Goal: Transaction & Acquisition: Book appointment/travel/reservation

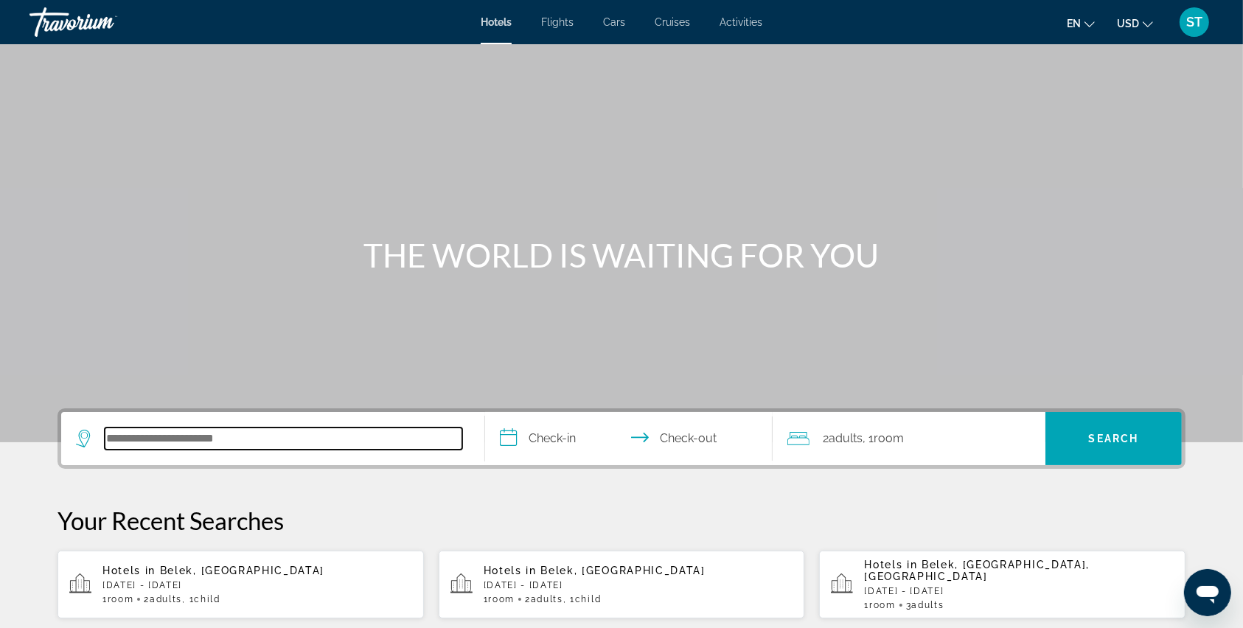
click at [138, 433] on input "Search hotel destination" at bounding box center [284, 439] width 358 height 22
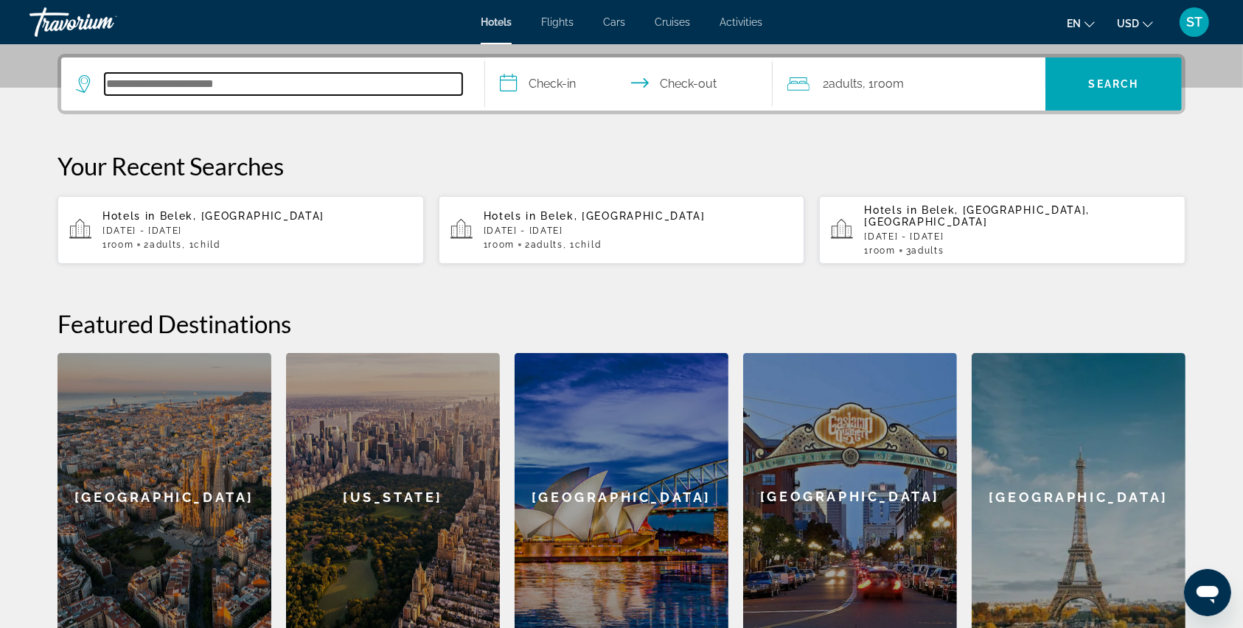
scroll to position [360, 0]
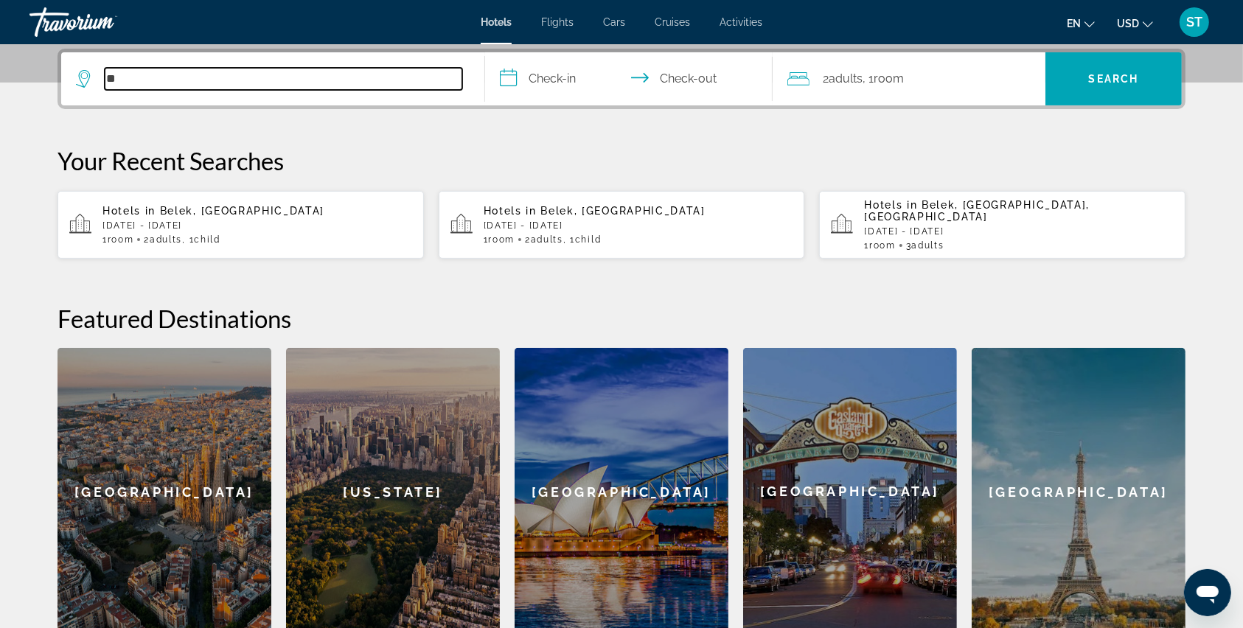
type input "*"
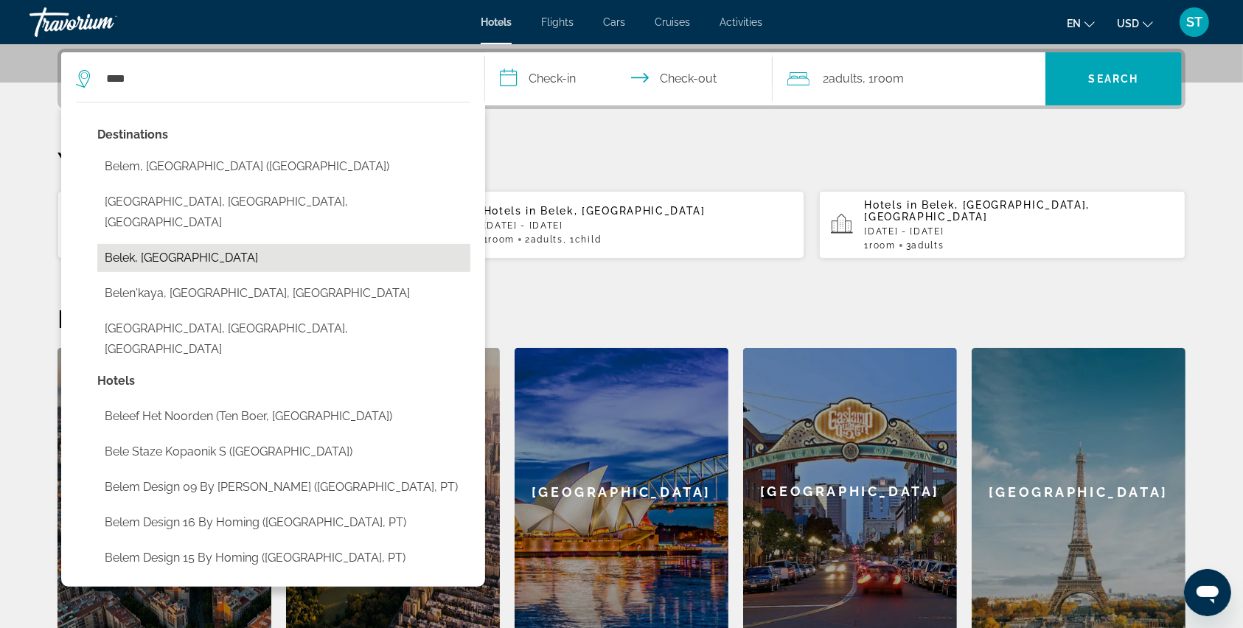
click at [138, 244] on button "Belek, [GEOGRAPHIC_DATA]" at bounding box center [283, 258] width 373 height 28
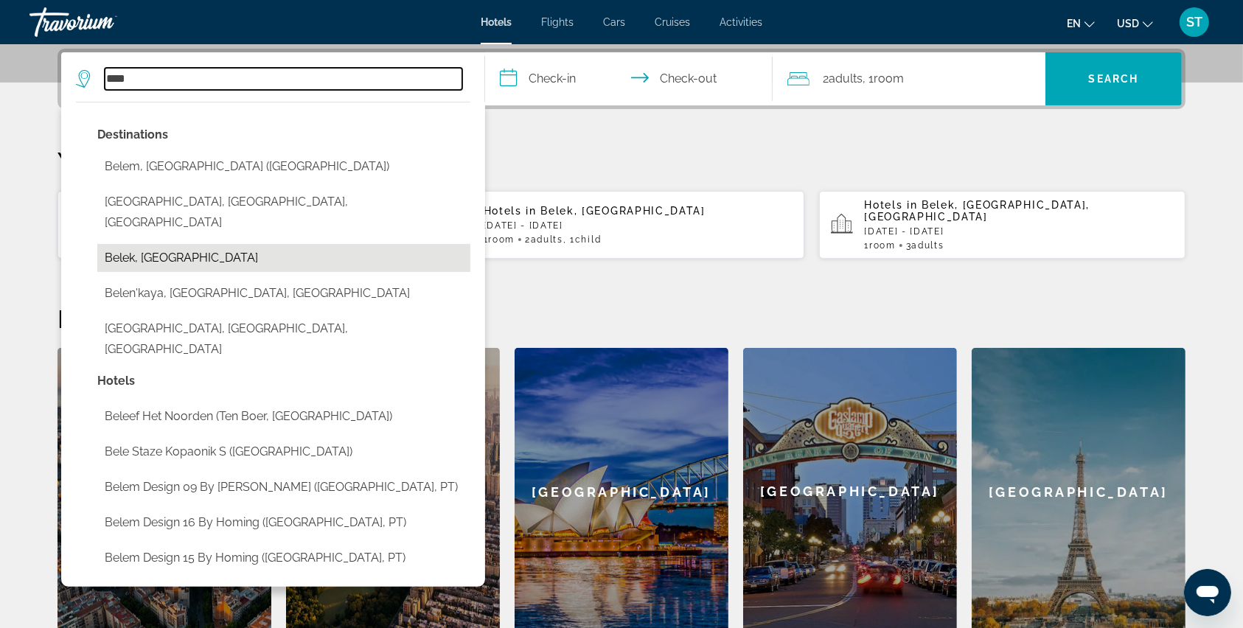
type input "**********"
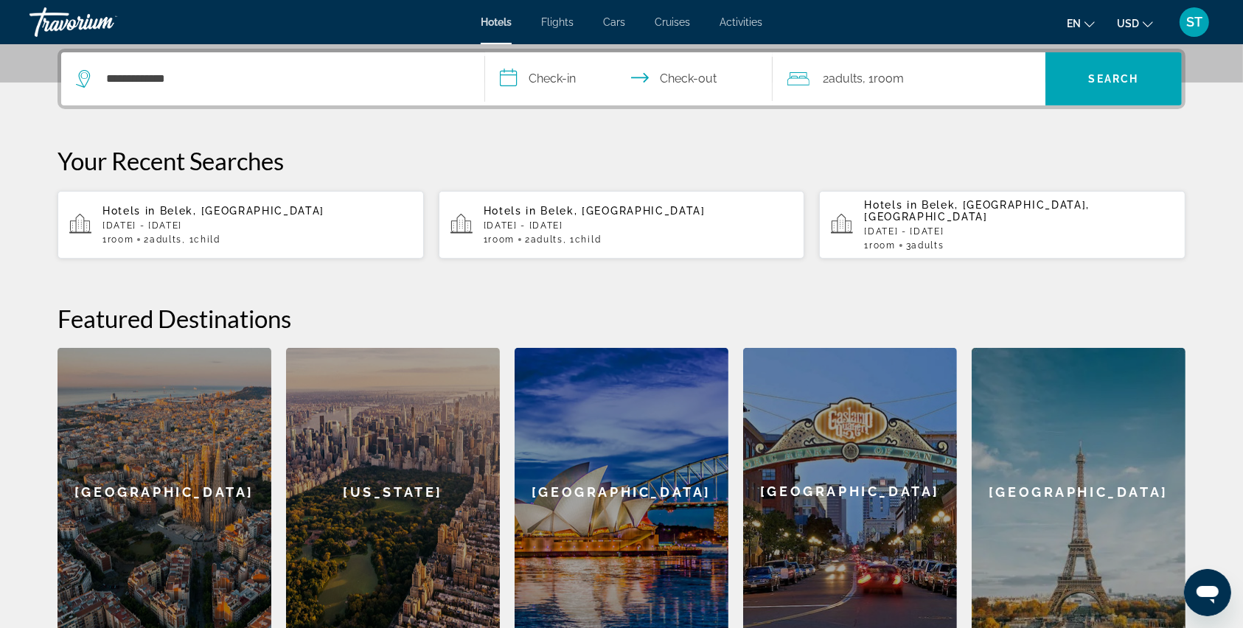
click at [512, 74] on input "**********" at bounding box center [631, 81] width 293 height 58
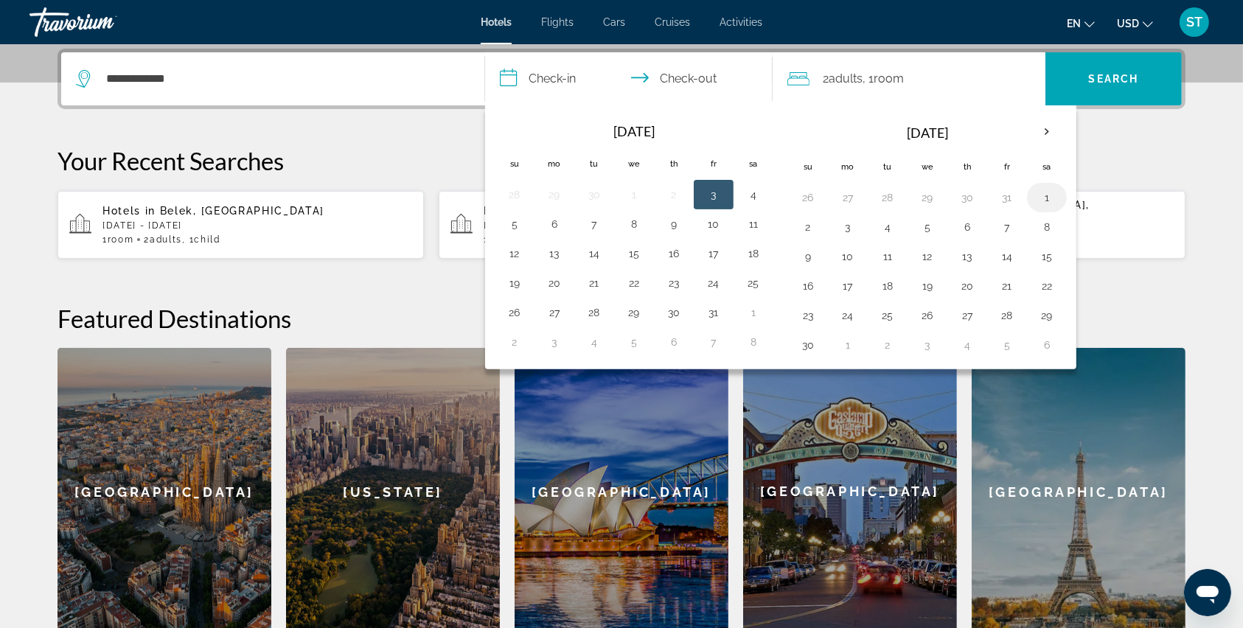
click at [1042, 198] on button "1" at bounding box center [1047, 197] width 24 height 21
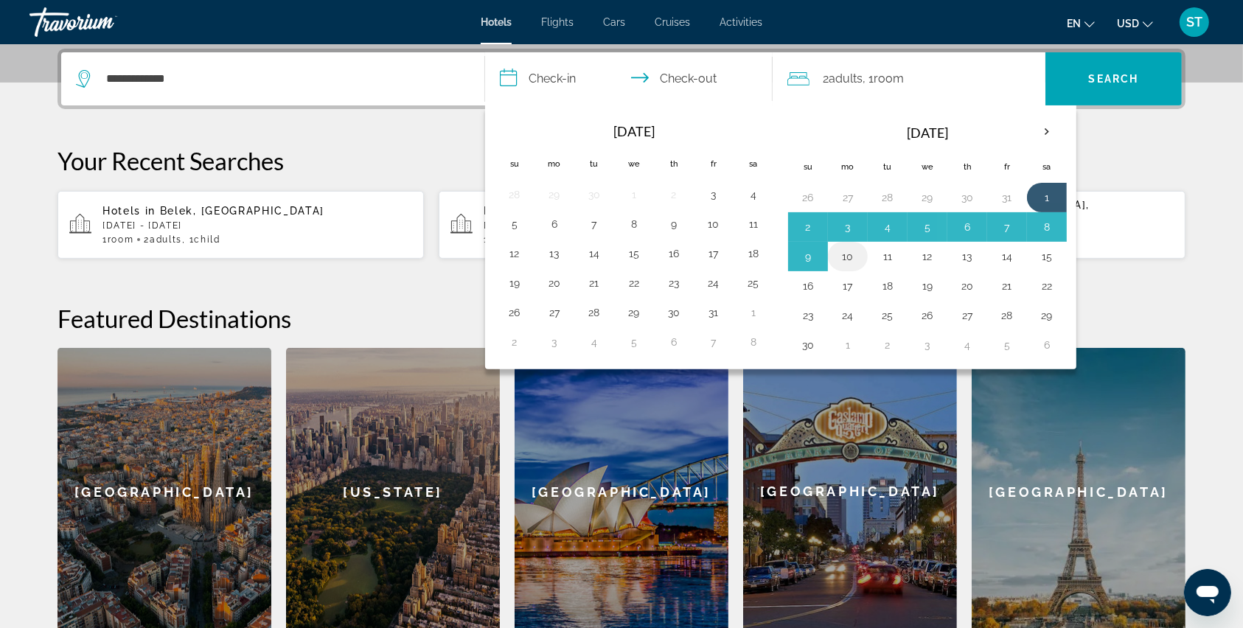
click at [849, 262] on button "10" at bounding box center [848, 256] width 24 height 21
type input "**********"
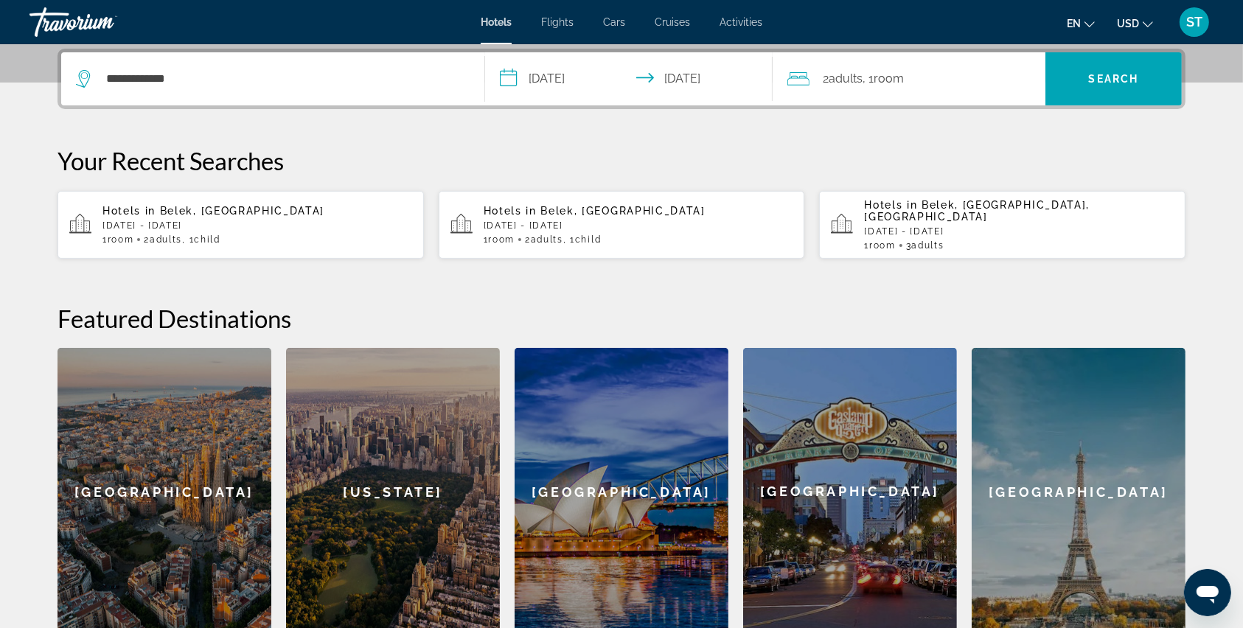
click at [803, 75] on icon "Travelers: 2 adults, 0 children" at bounding box center [798, 79] width 22 height 18
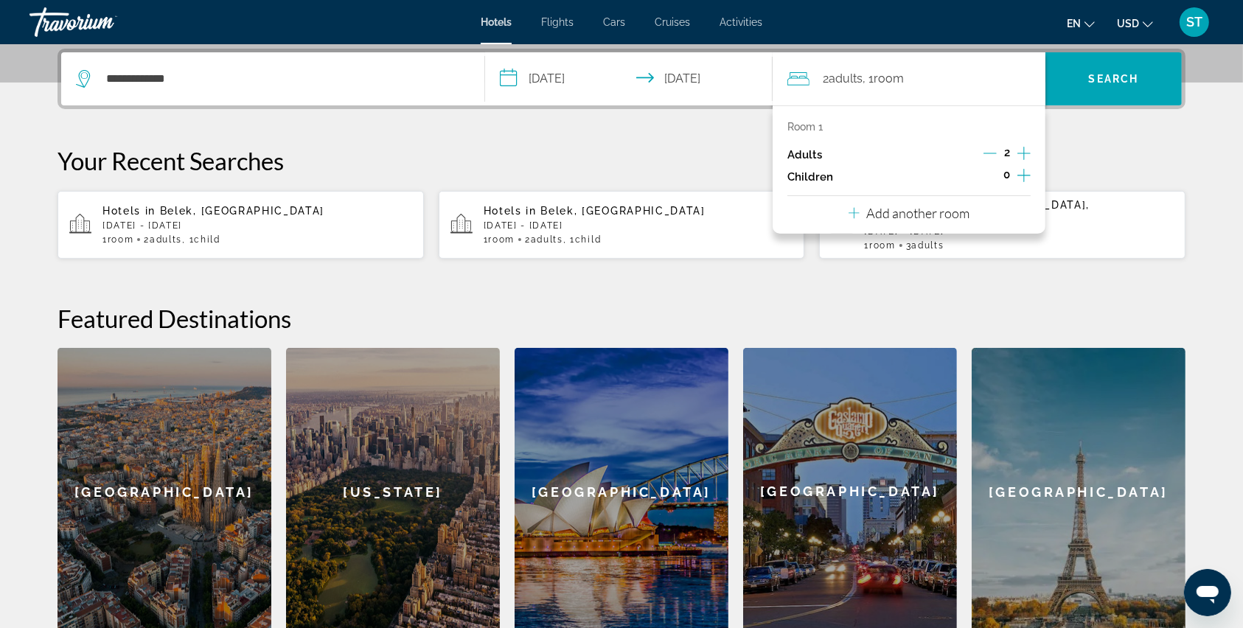
click at [1021, 174] on icon "Increment children" at bounding box center [1023, 175] width 13 height 13
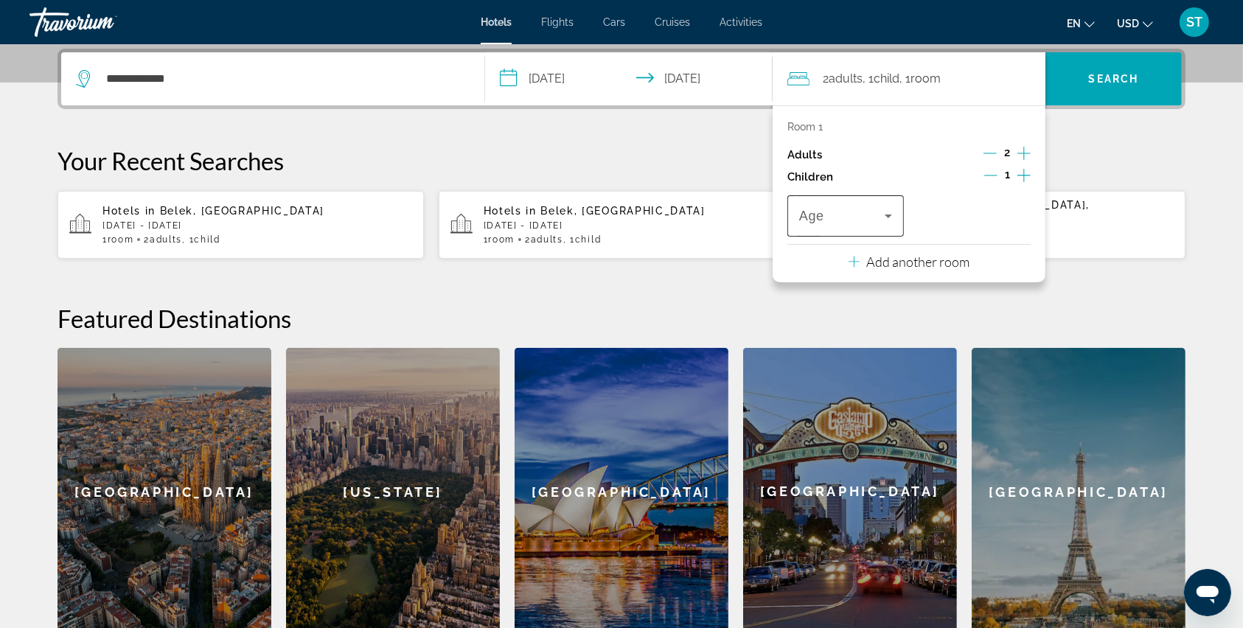
click at [885, 212] on icon "Travelers: 2 adults, 1 child" at bounding box center [889, 216] width 18 height 18
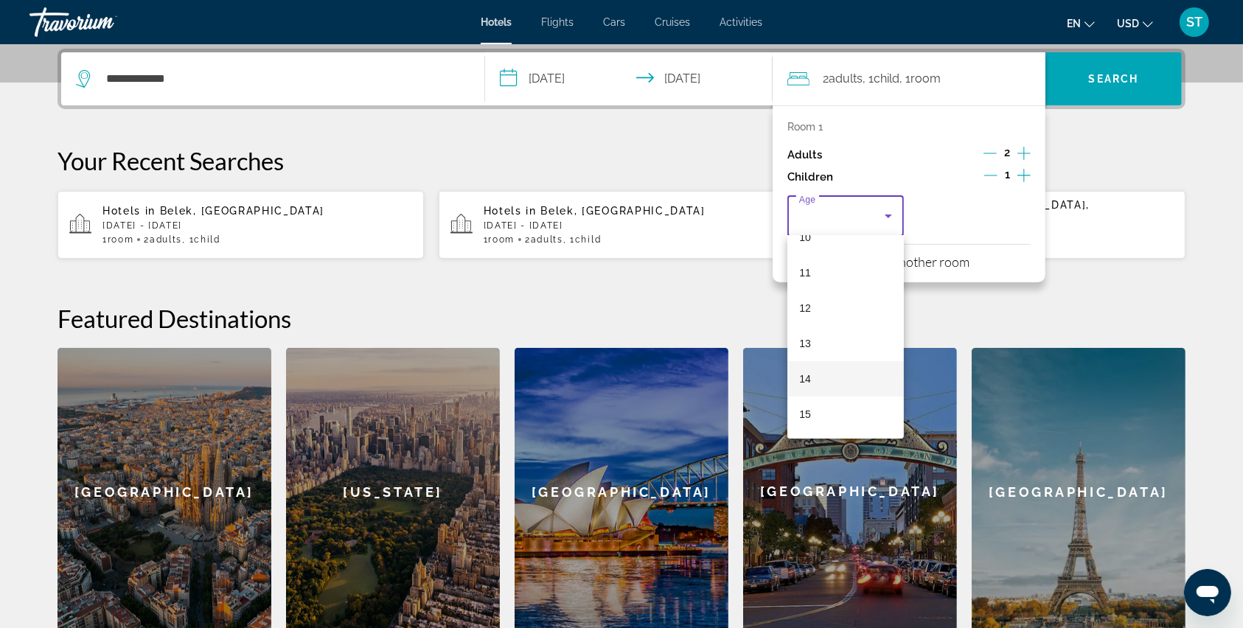
scroll to position [348, 0]
click at [816, 402] on mat-option "14" at bounding box center [845, 406] width 116 height 35
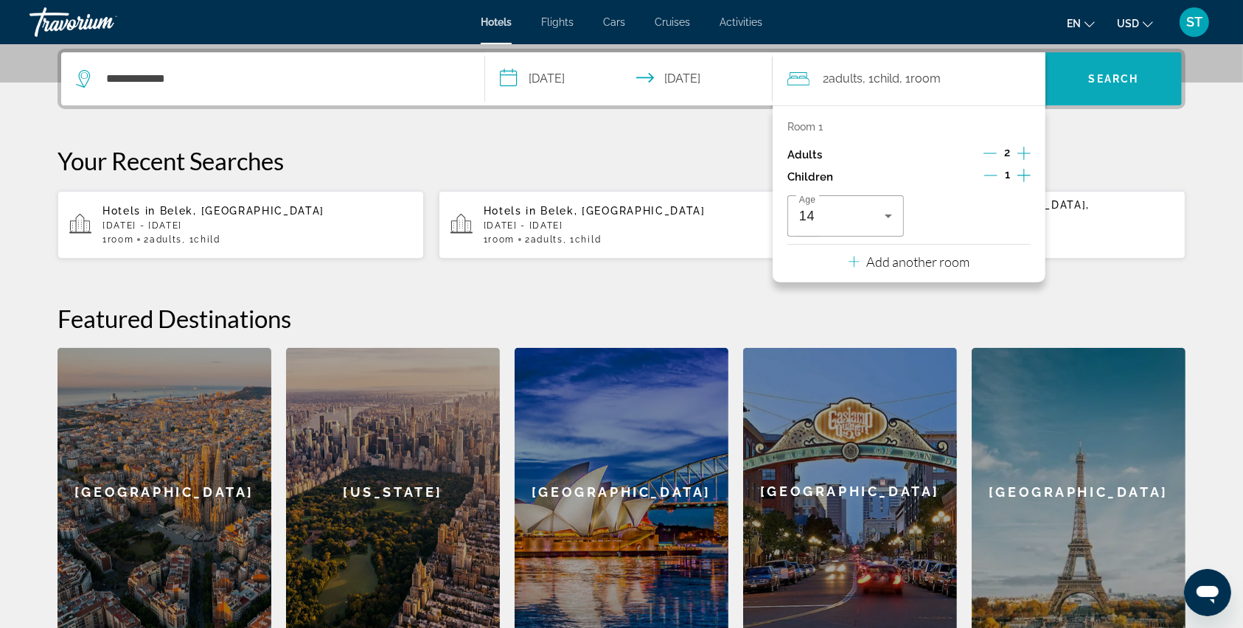
click at [1134, 73] on span "Search" at bounding box center [1114, 79] width 50 height 12
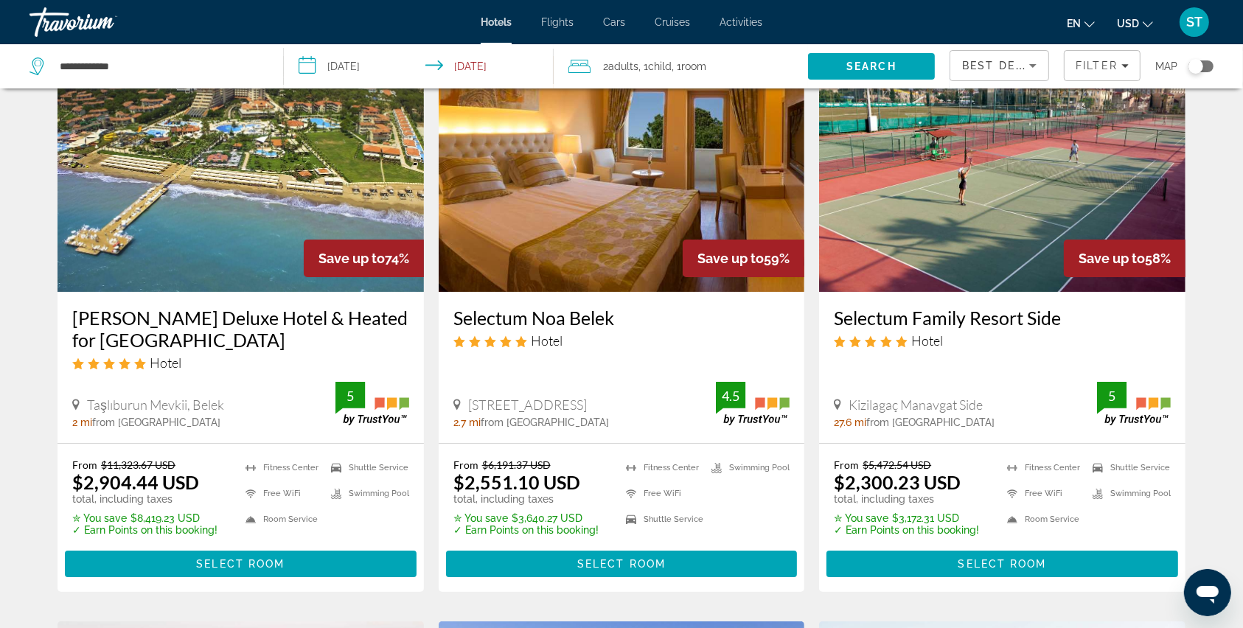
scroll to position [196, 0]
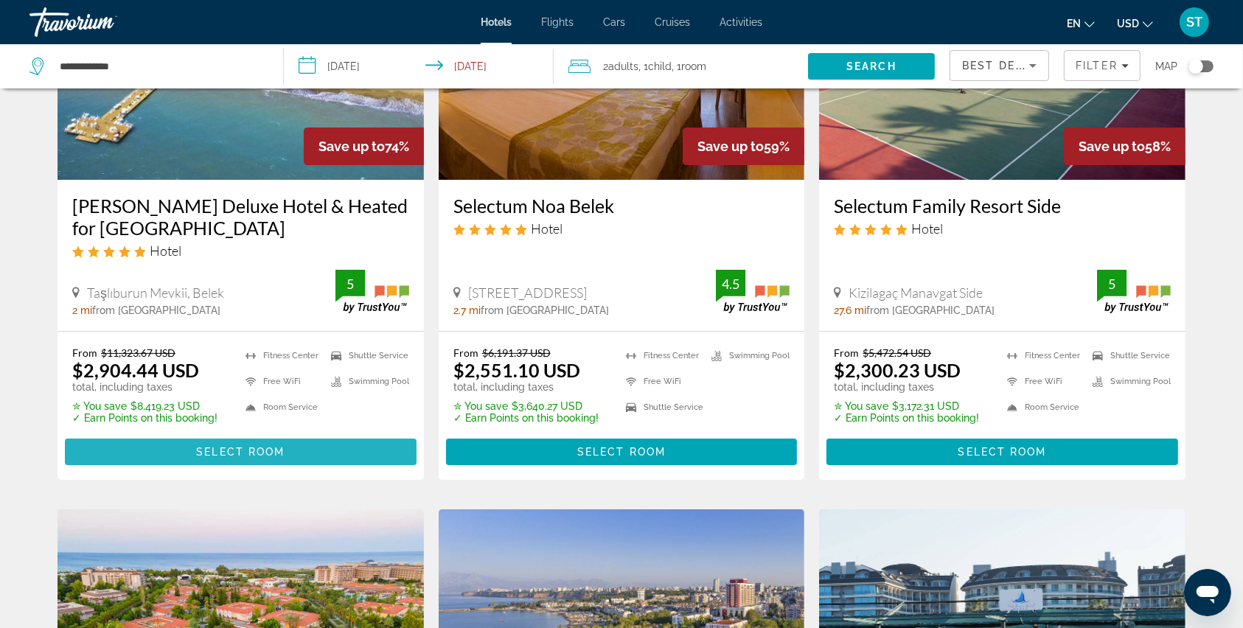
click at [239, 449] on span "Select Room" at bounding box center [240, 452] width 88 height 12
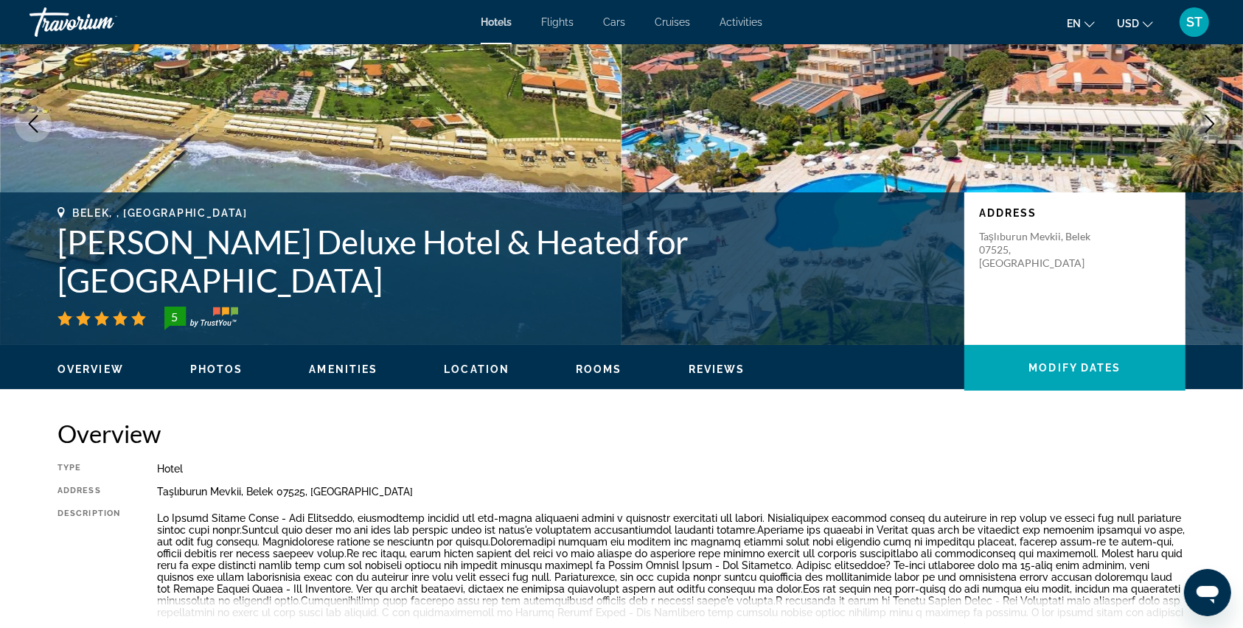
scroll to position [98, 0]
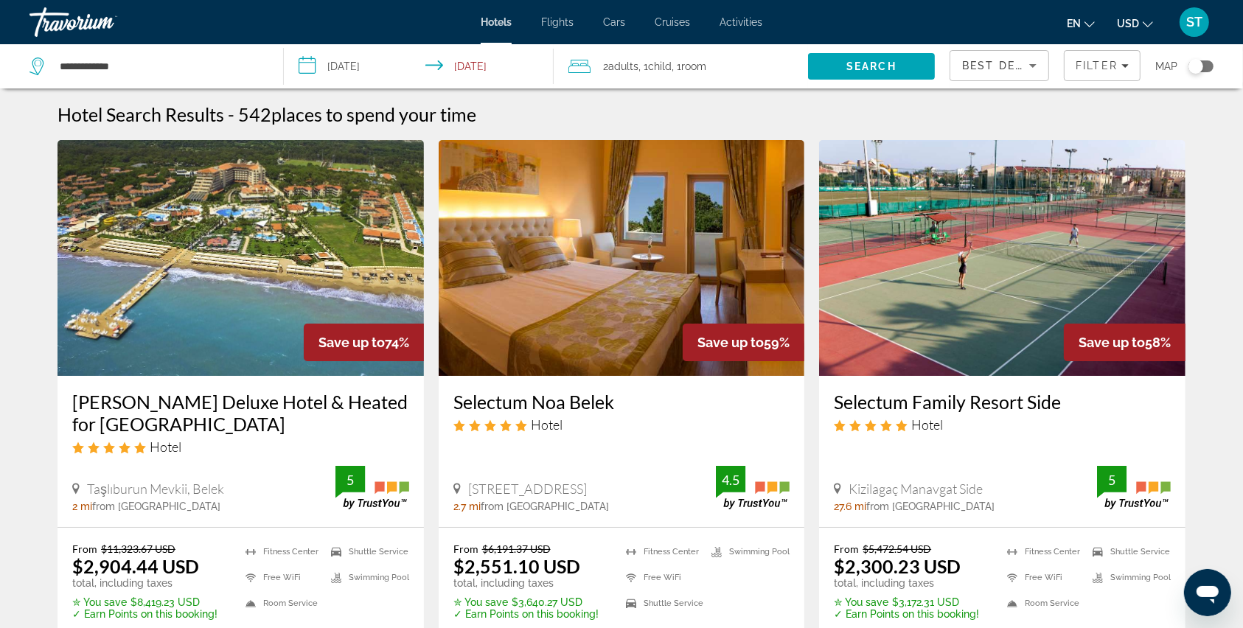
scroll to position [98, 0]
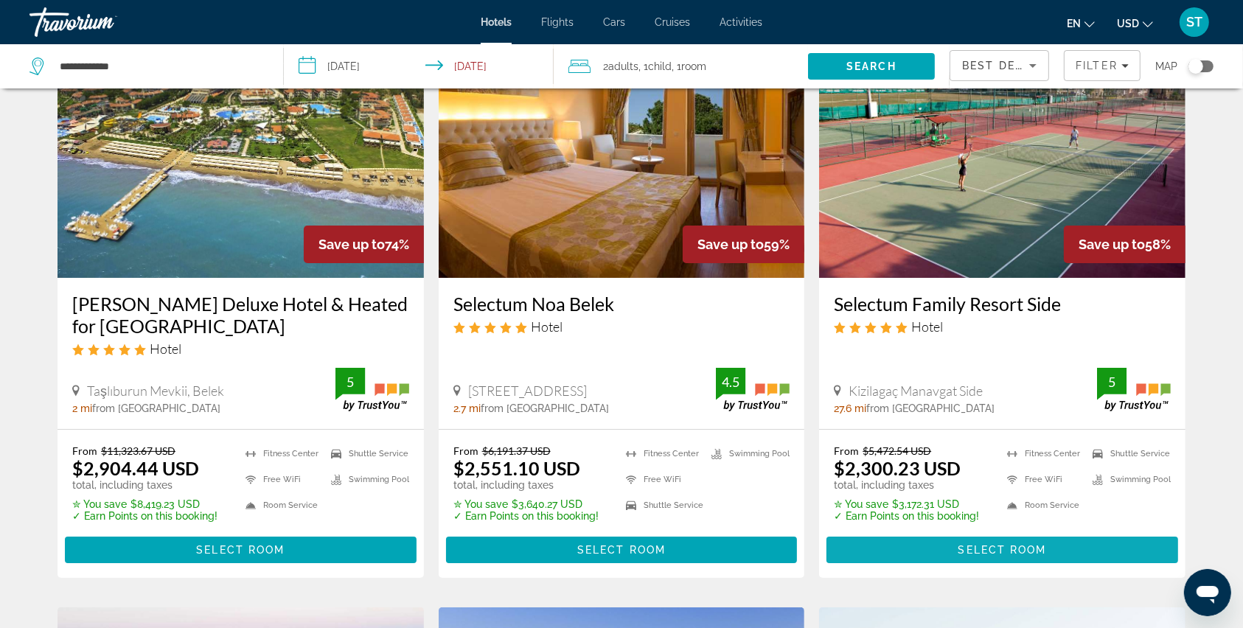
click at [986, 544] on span "Select Room" at bounding box center [1002, 550] width 88 height 12
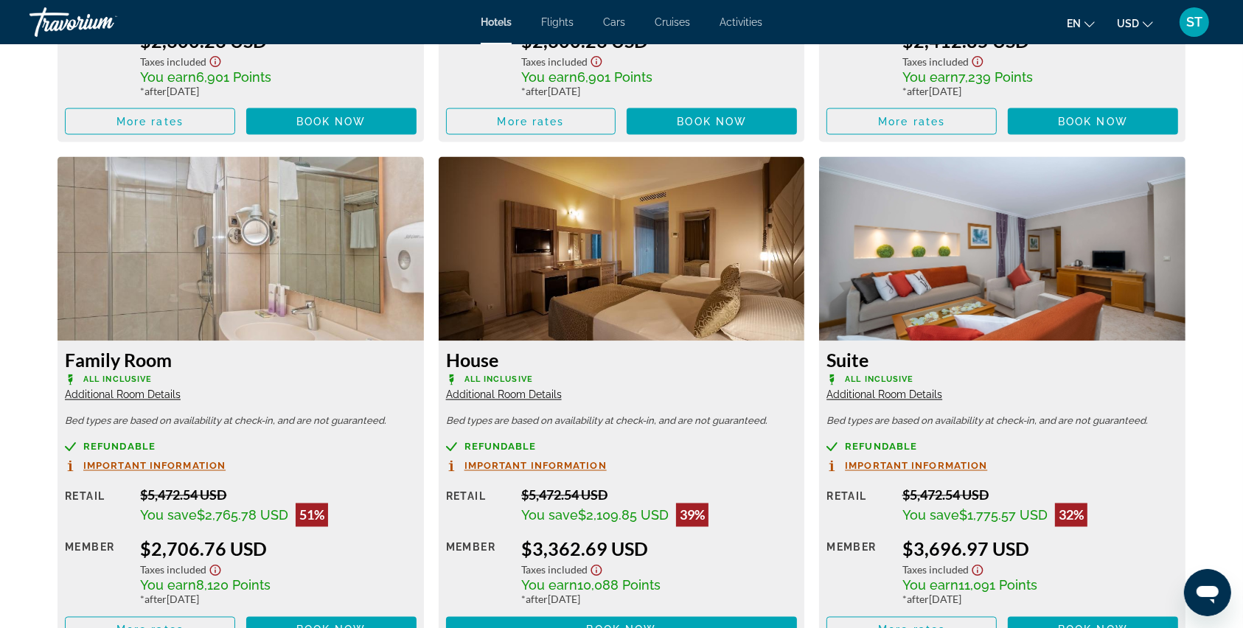
scroll to position [2457, 0]
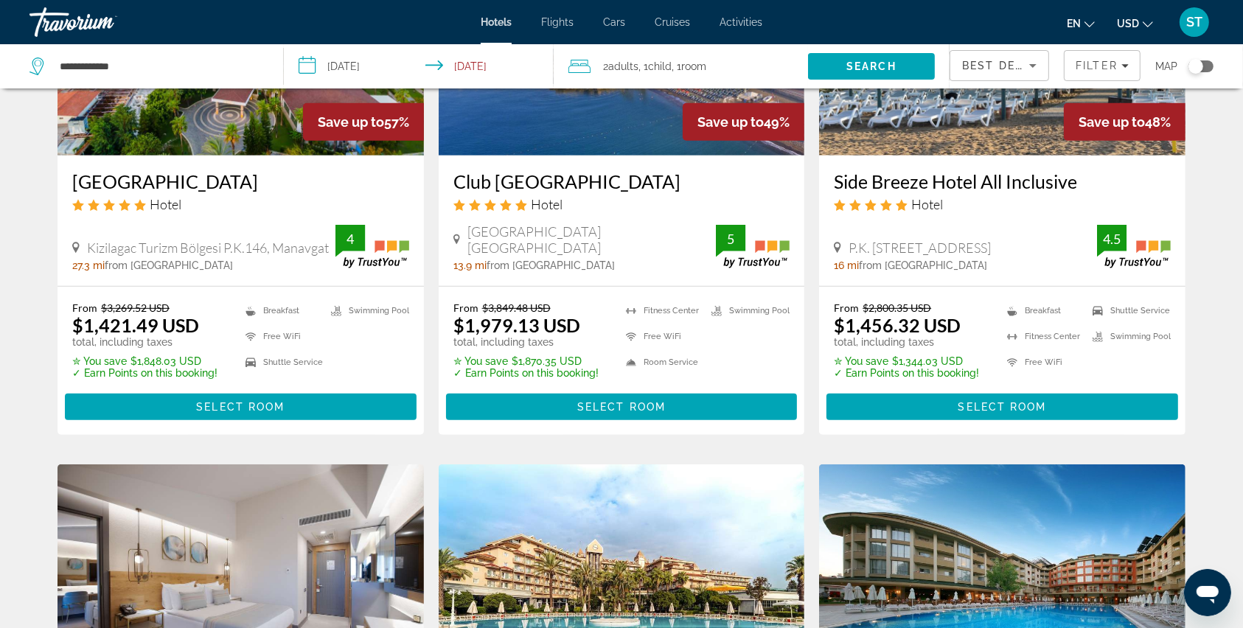
scroll to position [885, 0]
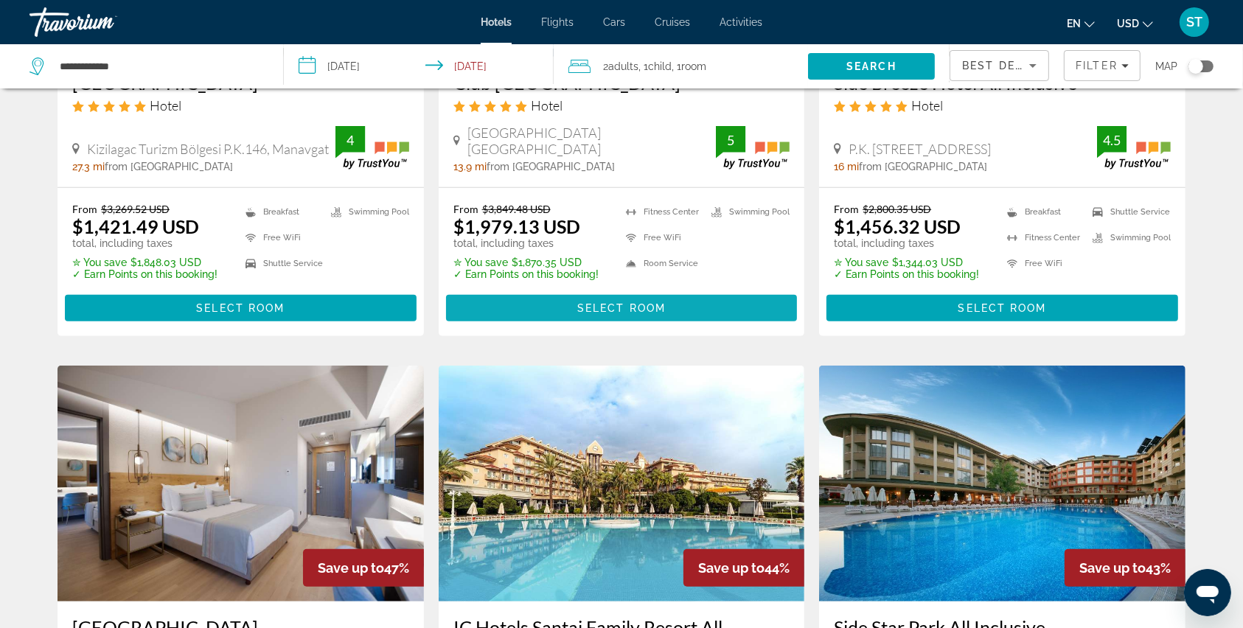
click at [605, 311] on span "Select Room" at bounding box center [621, 308] width 88 height 12
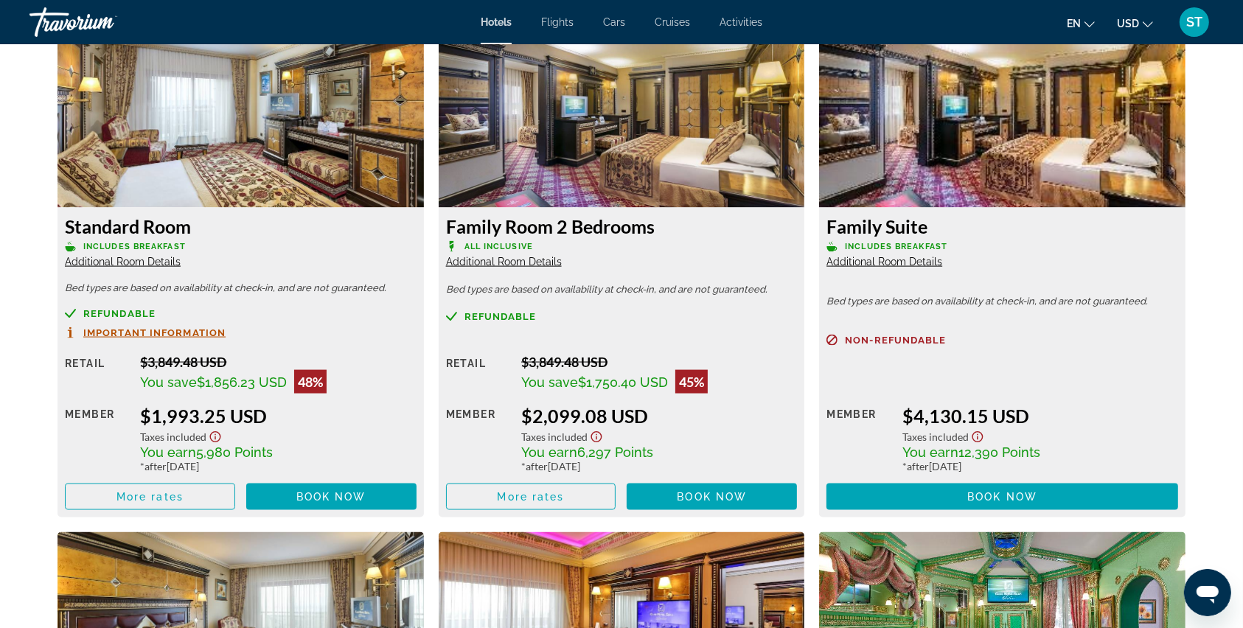
scroll to position [2064, 0]
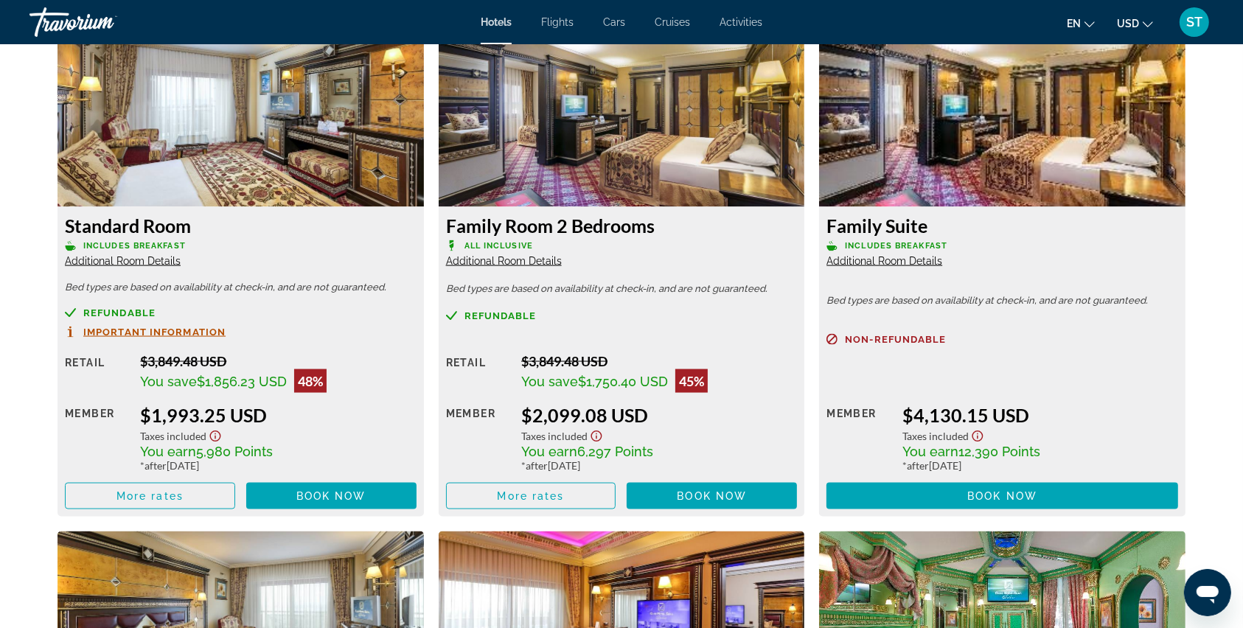
drag, startPoint x: 445, startPoint y: 226, endPoint x: 678, endPoint y: 228, distance: 232.2
click at [678, 228] on h3 "Family Room 2 Bedrooms" at bounding box center [622, 226] width 352 height 22
copy h3 "Family Room 2 Bedrooms"
click at [708, 495] on span "Book now" at bounding box center [712, 496] width 70 height 12
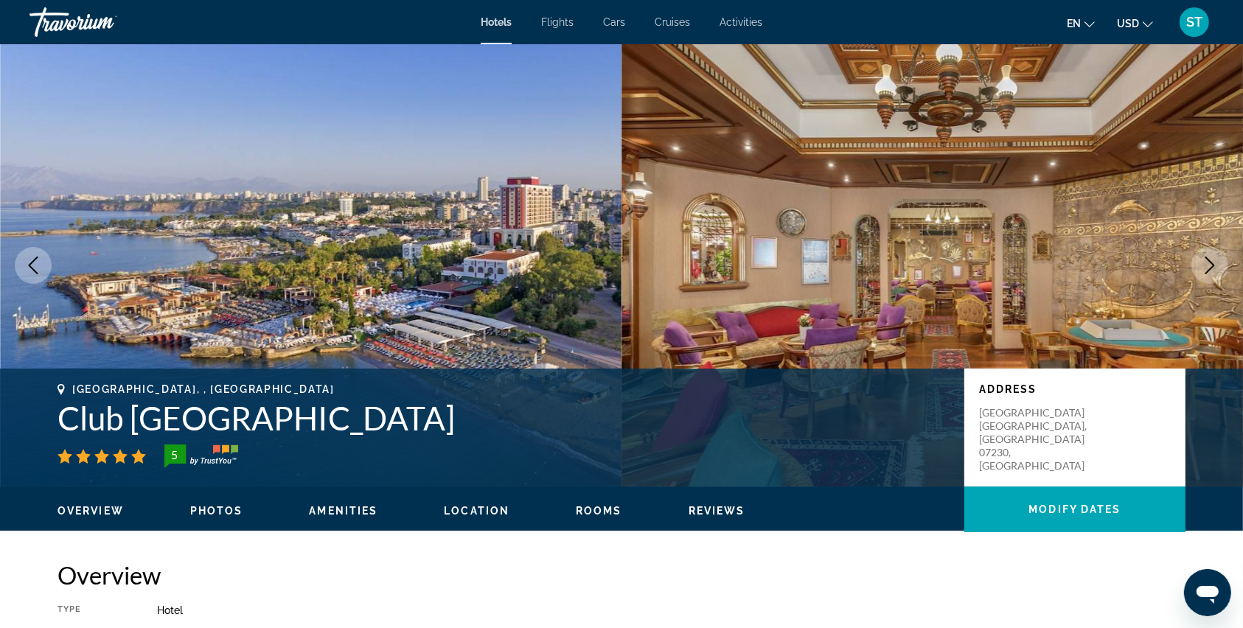
scroll to position [196, 0]
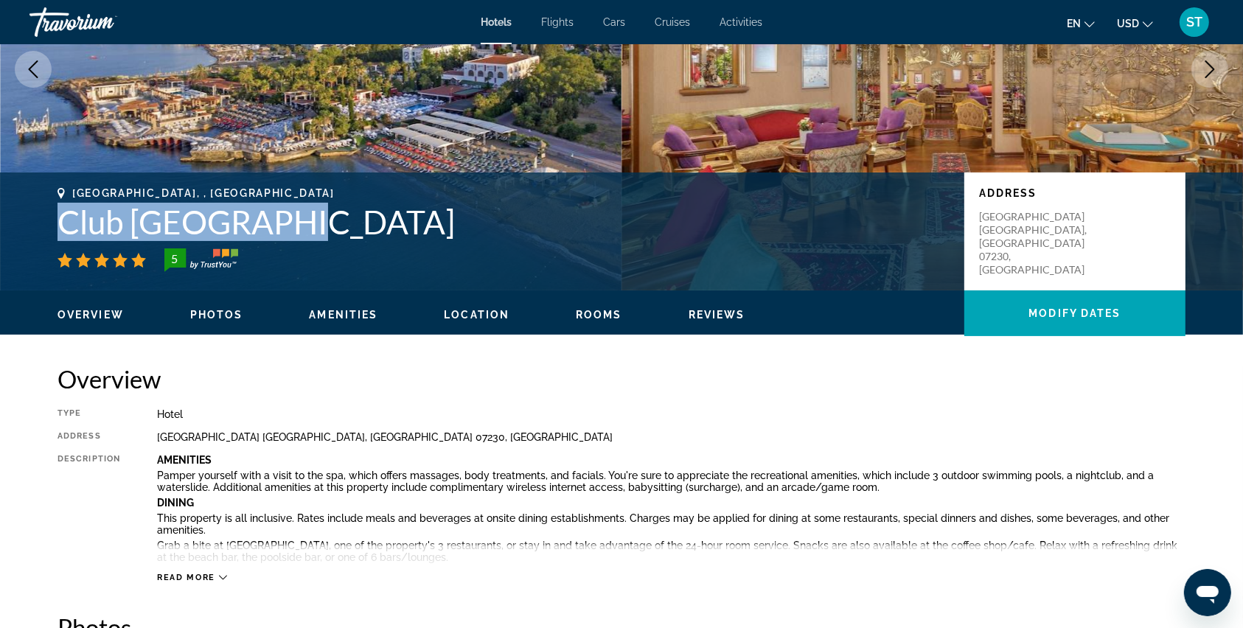
drag, startPoint x: 59, startPoint y: 224, endPoint x: 290, endPoint y: 231, distance: 231.6
click at [290, 231] on h1 "Club [GEOGRAPHIC_DATA]" at bounding box center [504, 222] width 892 height 38
copy h1 "Club [GEOGRAPHIC_DATA]"
